Goal: Task Accomplishment & Management: Use online tool/utility

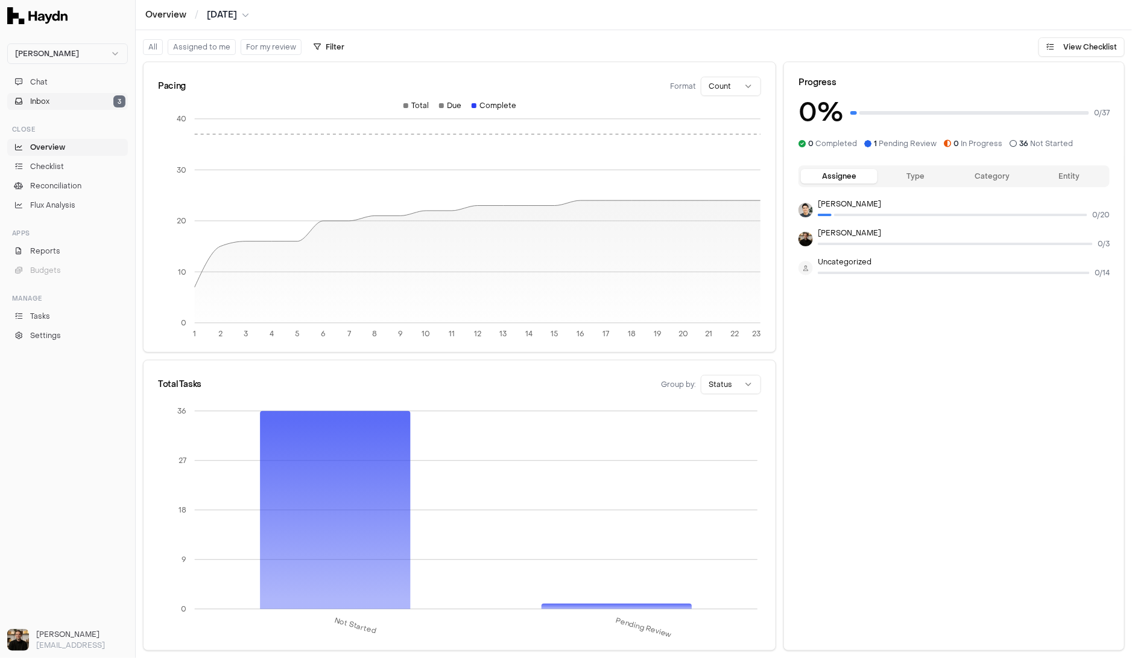
click at [63, 95] on button "Inbox 3" at bounding box center [67, 101] width 121 height 17
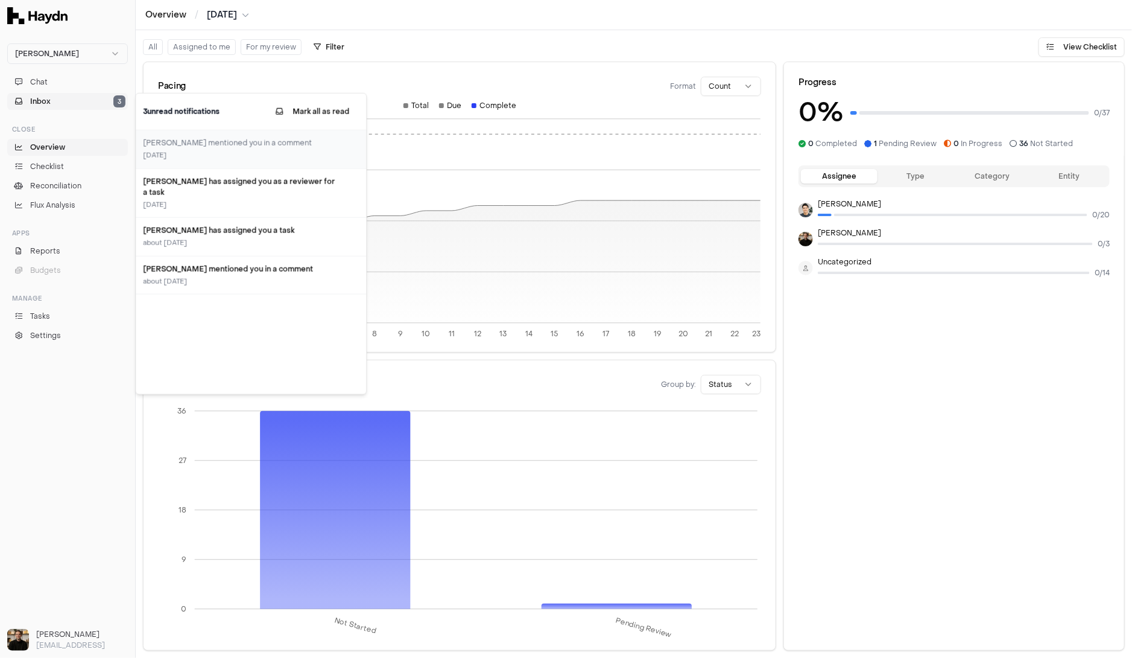
click at [63, 95] on button "Inbox 3" at bounding box center [67, 101] width 121 height 17
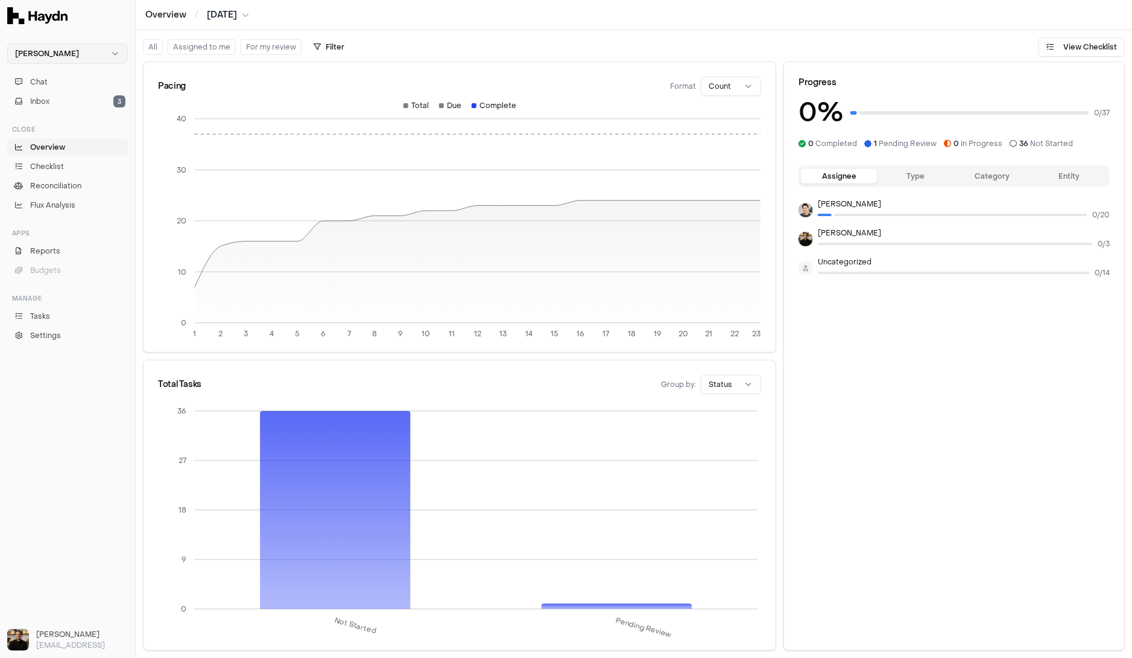
click at [70, 45] on html "Haydn Chat Inbox 3 Close Overview Checklist Reconciliation Flux Analysis Apps R…" at bounding box center [566, 329] width 1132 height 658
click at [46, 110] on div "Nivoda" at bounding box center [67, 111] width 115 height 17
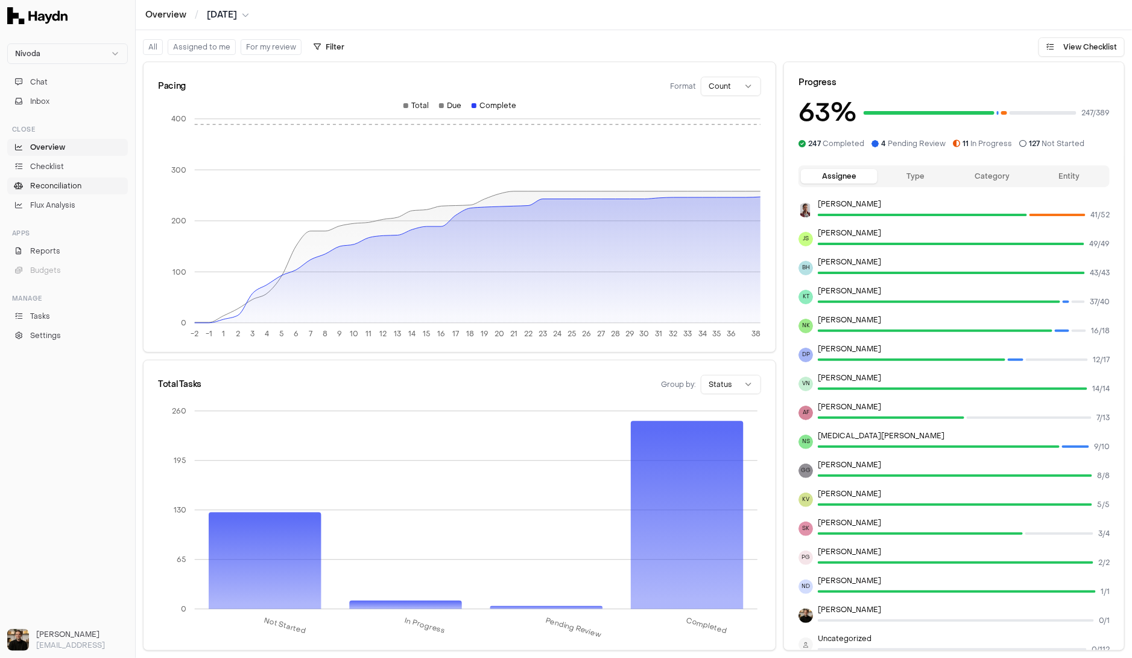
click at [55, 182] on span "Reconciliation" at bounding box center [55, 185] width 51 height 11
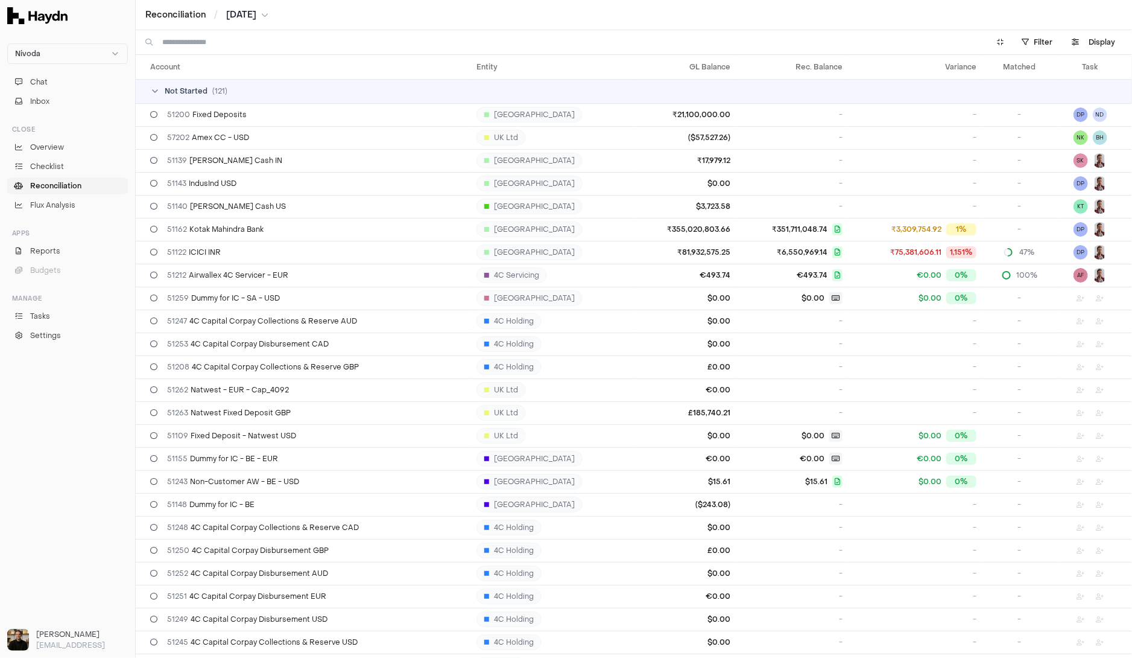
click at [251, 85] on td "Not Started ( 121 )" at bounding box center [634, 91] width 997 height 24
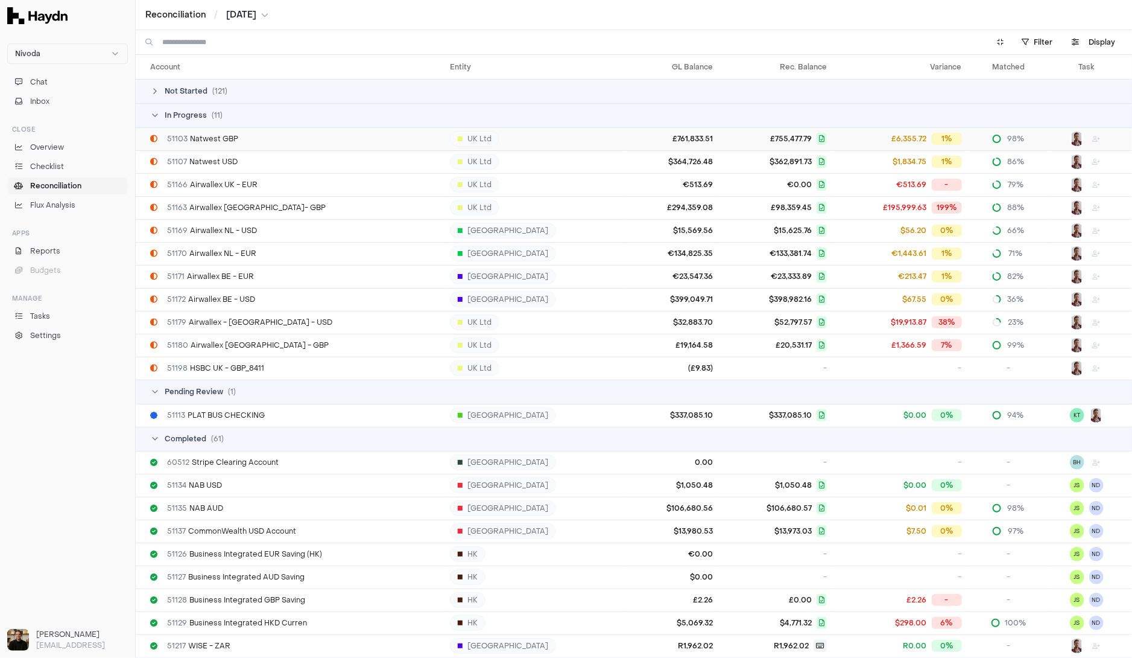
click at [240, 138] on div "51103 Natwest GBP" at bounding box center [295, 139] width 290 height 10
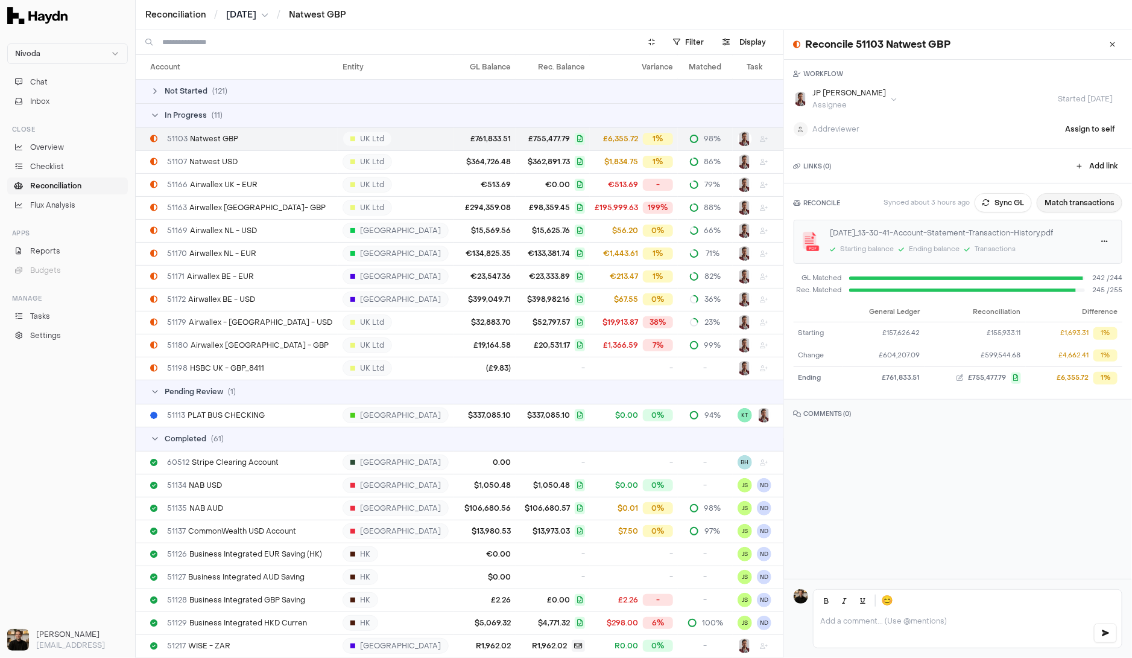
click at [814, 209] on button "Match transactions" at bounding box center [1080, 202] width 86 height 19
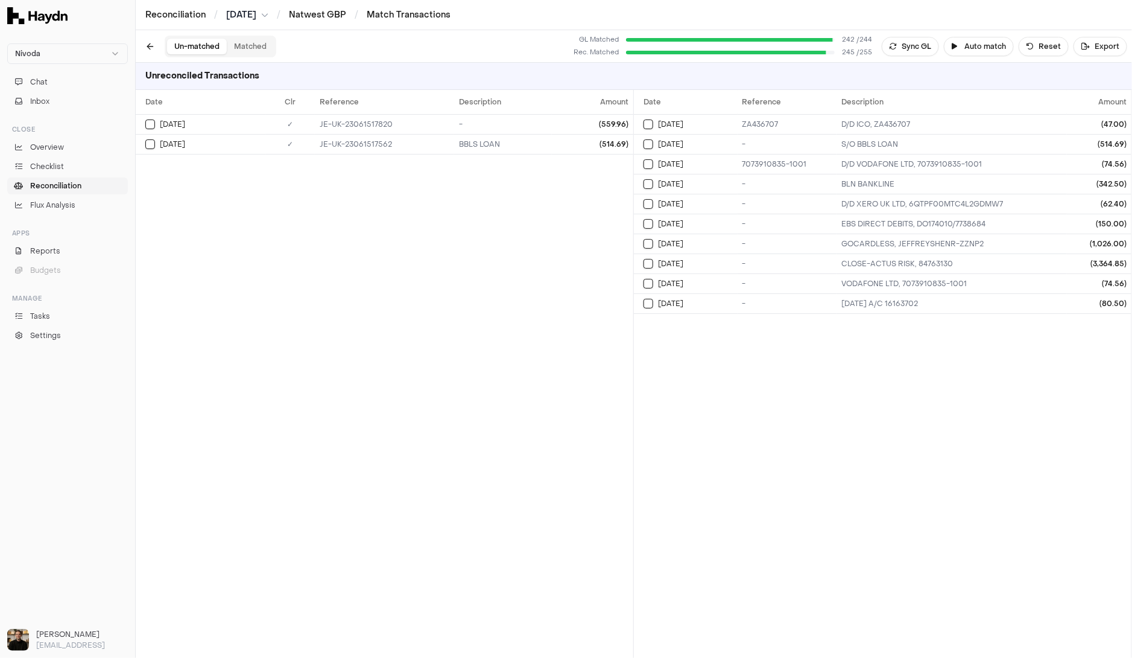
click at [259, 39] on button "Matched" at bounding box center [250, 47] width 47 height 16
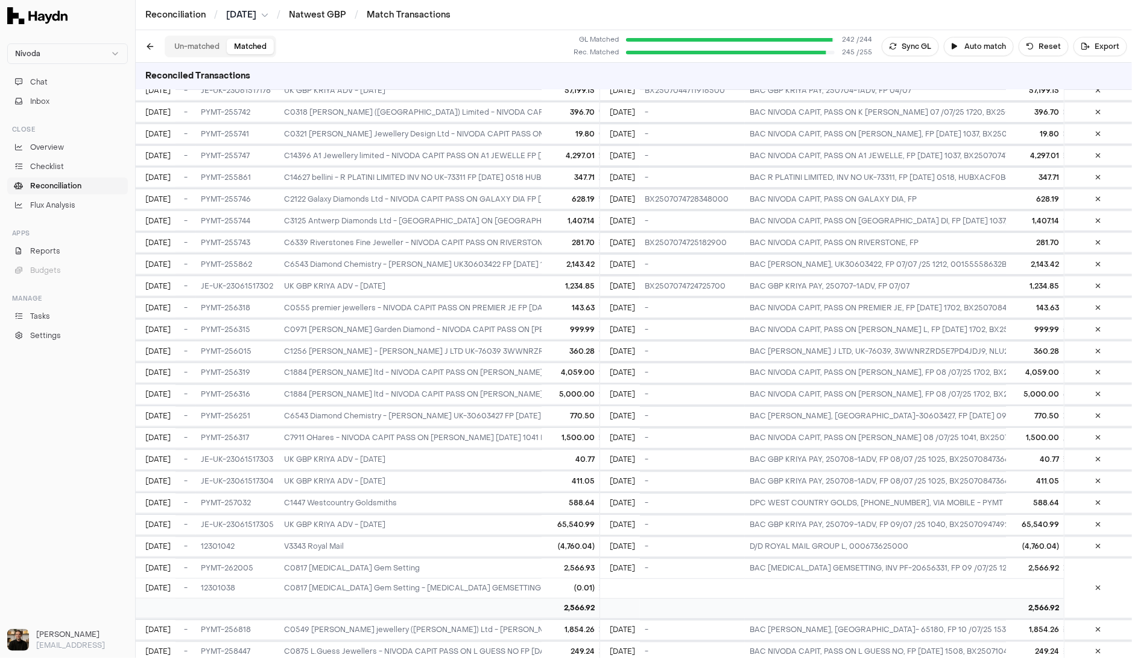
scroll to position [742, 0]
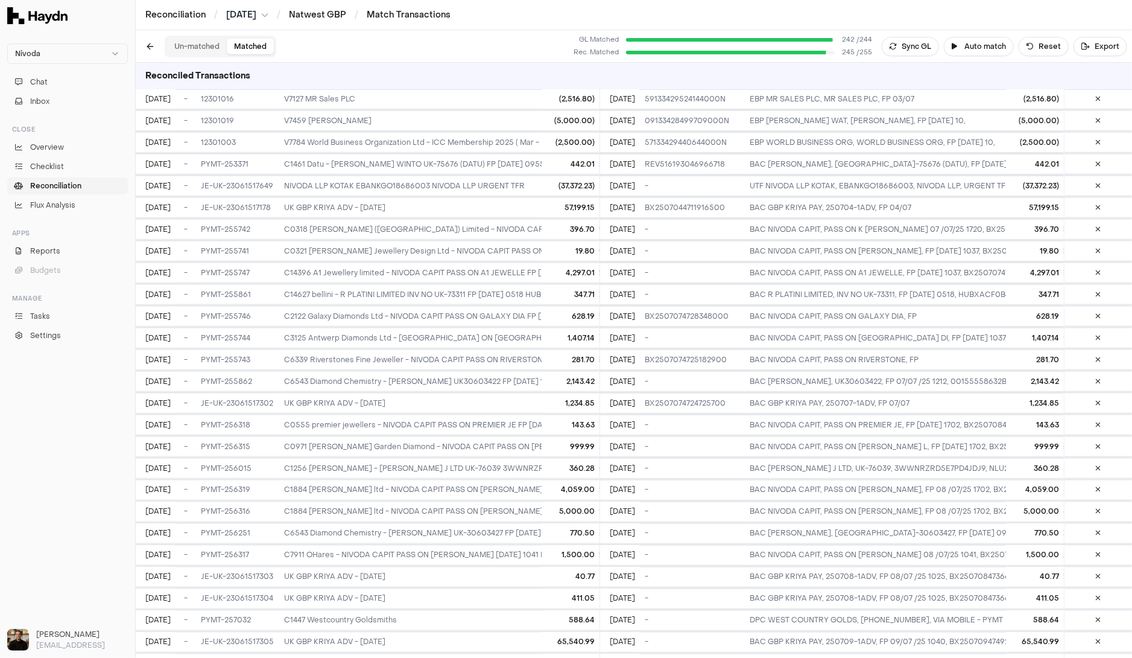
click at [192, 48] on button "Un-matched" at bounding box center [197, 47] width 60 height 16
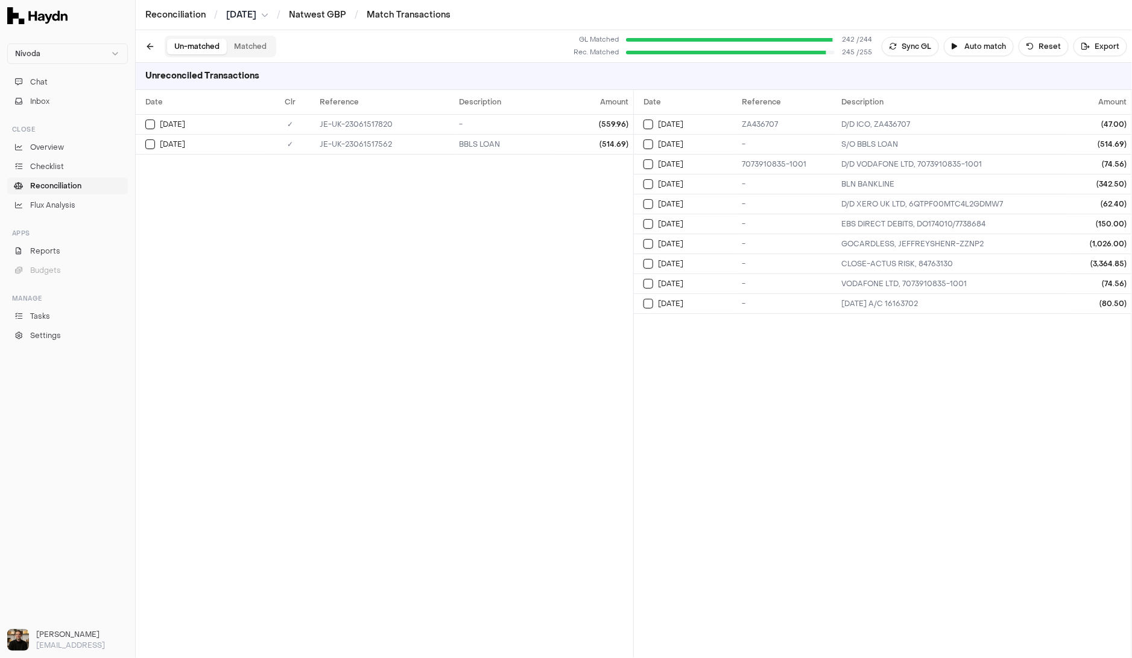
click at [74, 188] on span "Reconciliation" at bounding box center [55, 185] width 51 height 11
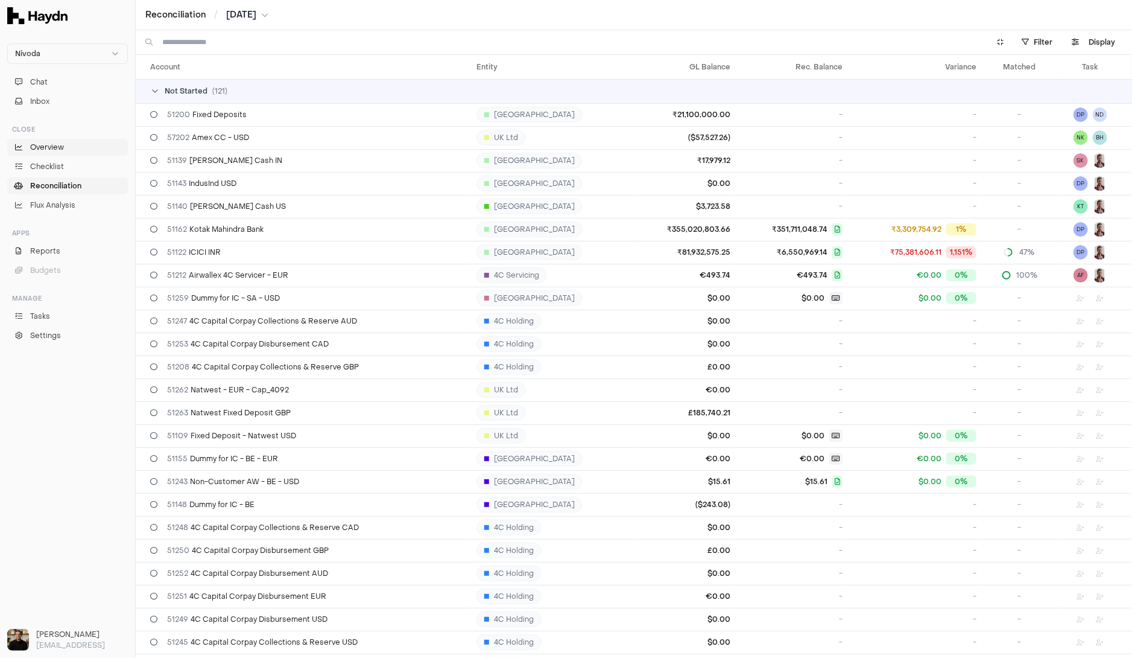
click at [68, 150] on link "Overview" at bounding box center [67, 147] width 121 height 17
